Goal: Task Accomplishment & Management: Manage account settings

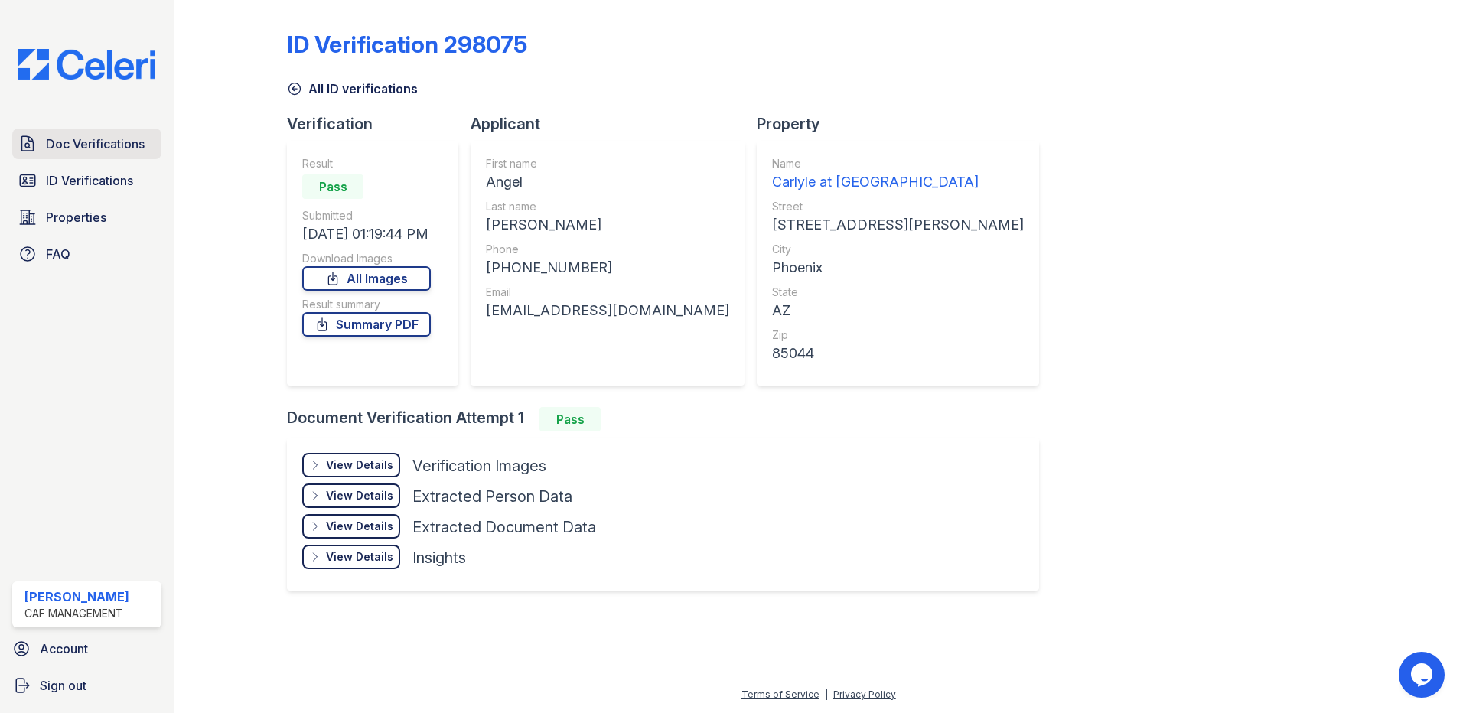
click at [109, 146] on span "Doc Verifications" at bounding box center [95, 144] width 99 height 18
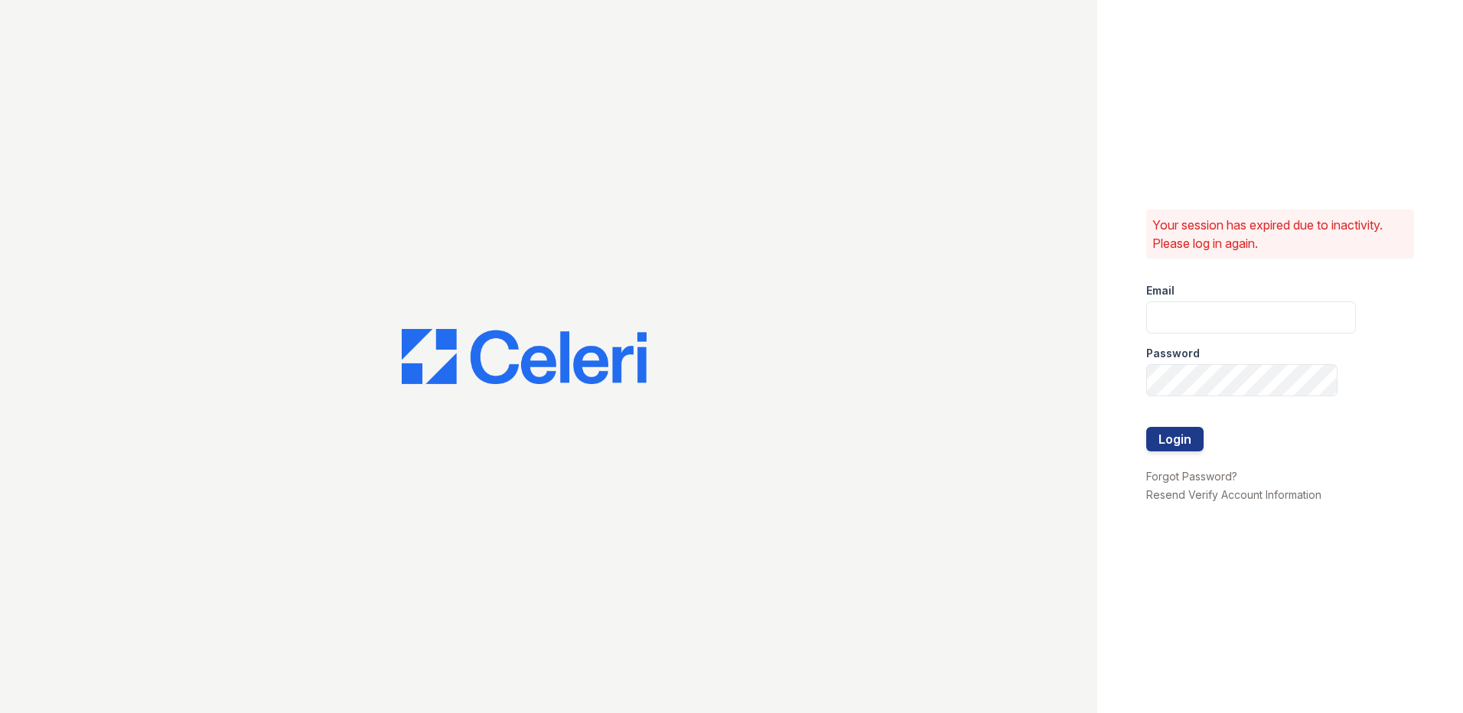
type input "carlylesouth1@cafmanagement.com"
click at [1165, 434] on button "Login" at bounding box center [1174, 439] width 57 height 24
